Goal: Information Seeking & Learning: Find specific fact

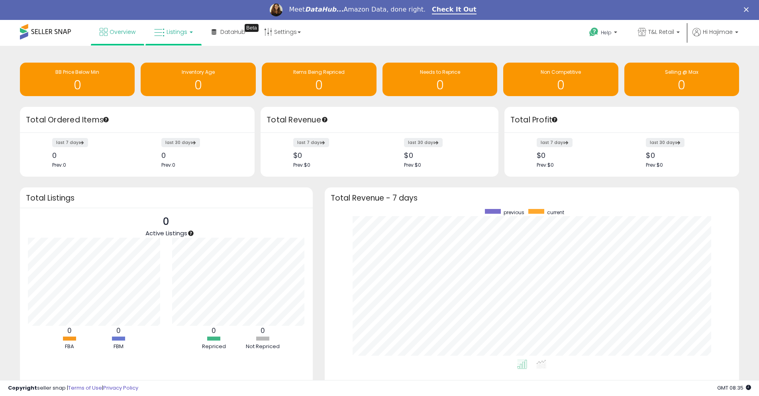
click at [171, 37] on link "Listings" at bounding box center [173, 32] width 51 height 24
click at [176, 97] on link at bounding box center [179, 91] width 55 height 18
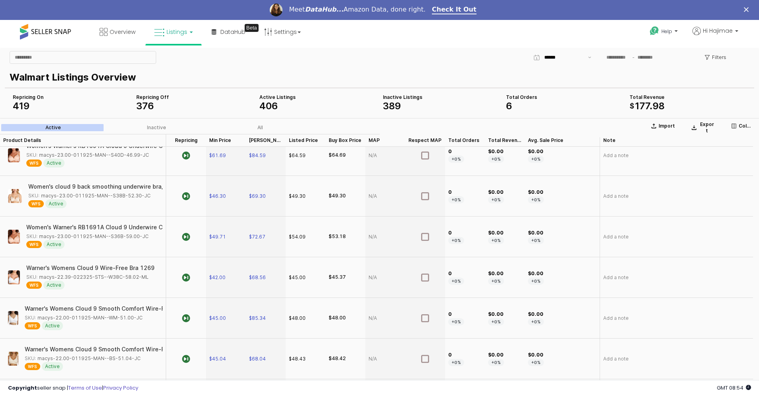
scroll to position [1355, 0]
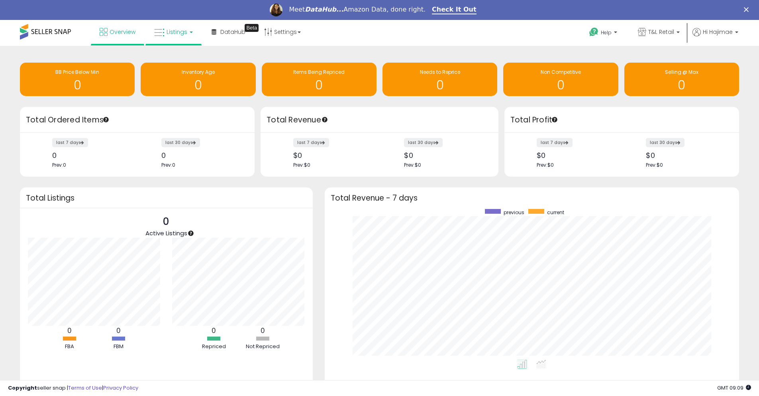
click at [179, 33] on span "Listings" at bounding box center [177, 32] width 21 height 8
click at [179, 91] on icon at bounding box center [181, 90] width 42 height 12
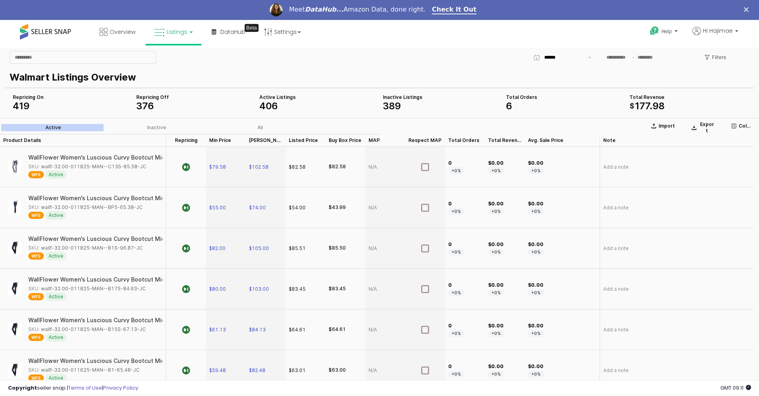
click at [110, 156] on div "WallFlower Women's Luscious Curvy Bootcut Mid-Rise Insta Stretch Juniors Jeans …" at bounding box center [144, 158] width 284 height 6
click at [60, 165] on div "SKU: wallf-32.00-011825-MAN--C13S-85.58-JC" at bounding box center [87, 166] width 118 height 7
click at [33, 174] on span "WFS" at bounding box center [36, 174] width 16 height 7
click at [12, 167] on img "App Frame" at bounding box center [15, 167] width 14 height 14
drag, startPoint x: 68, startPoint y: 163, endPoint x: 255, endPoint y: 160, distance: 186.9
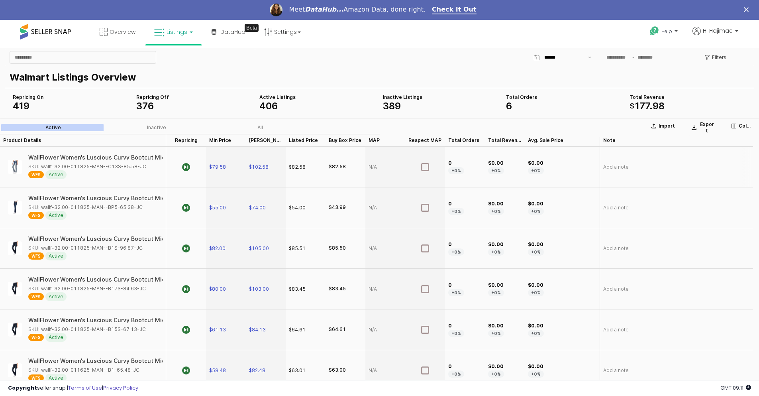
click at [255, 160] on div "$102.58" at bounding box center [266, 167] width 40 height 41
click at [130, 159] on div "WallFlower Women's Luscious Curvy Bootcut Mid-Rise Insta Stretch Juniors Jeans …" at bounding box center [124, 158] width 284 height 6
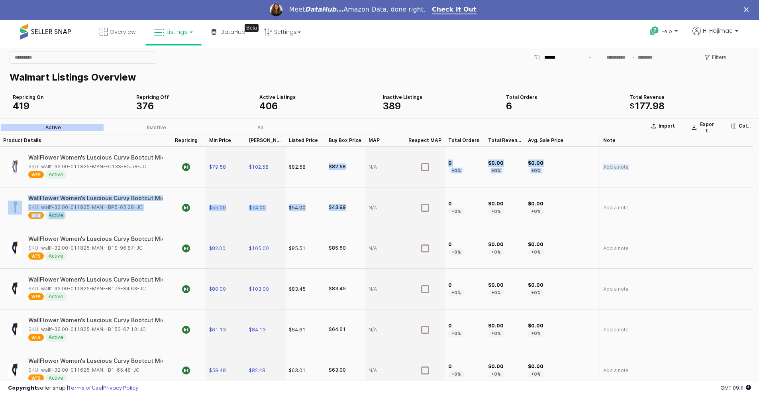
drag, startPoint x: 317, startPoint y: 169, endPoint x: 351, endPoint y: 180, distance: 35.3
click at [391, 154] on div "App Frame" at bounding box center [385, 167] width 40 height 41
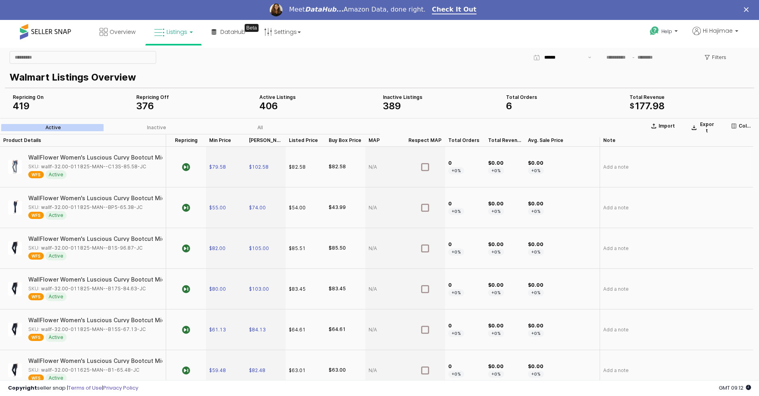
drag, startPoint x: 39, startPoint y: 163, endPoint x: 142, endPoint y: 166, distance: 102.9
click at [142, 166] on div "SKU: wallf-32.00-011825-MAN--C13S-85.58-JC" at bounding box center [87, 166] width 118 height 7
copy div "wallf-32.00-011825-MAN--C13S-85.58-JC"
